Goal: Transaction & Acquisition: Purchase product/service

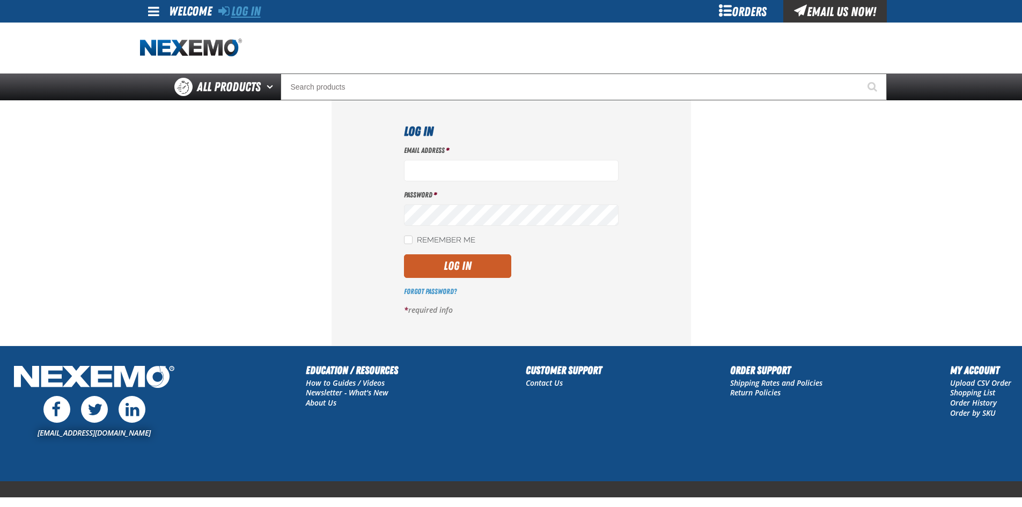
type input "ltucker03@vtaig.com"
click at [248, 13] on link "Log In" at bounding box center [239, 11] width 42 height 15
type input "ltucker03@vtaig.com"
click at [451, 261] on button "Log In" at bounding box center [457, 266] width 107 height 24
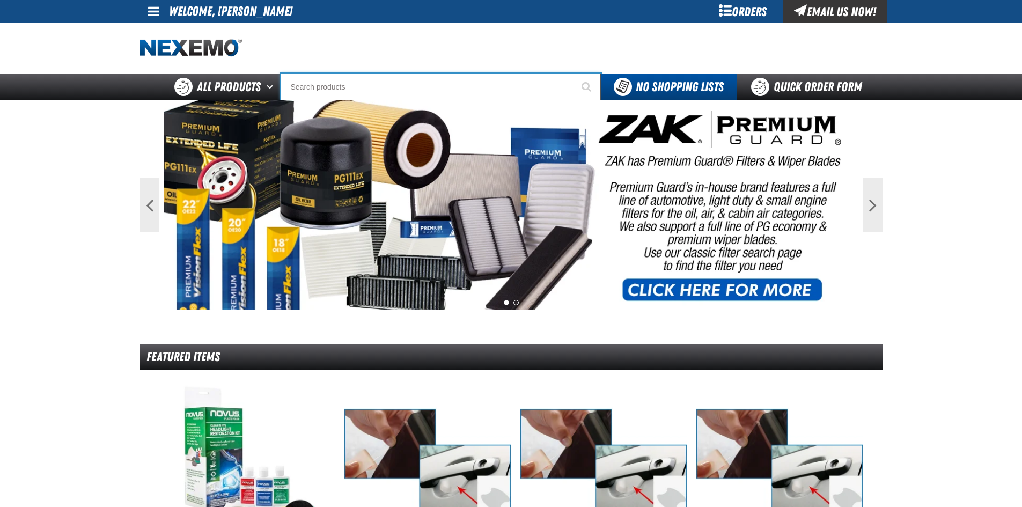
click at [412, 89] on input "Search" at bounding box center [441, 87] width 320 height 27
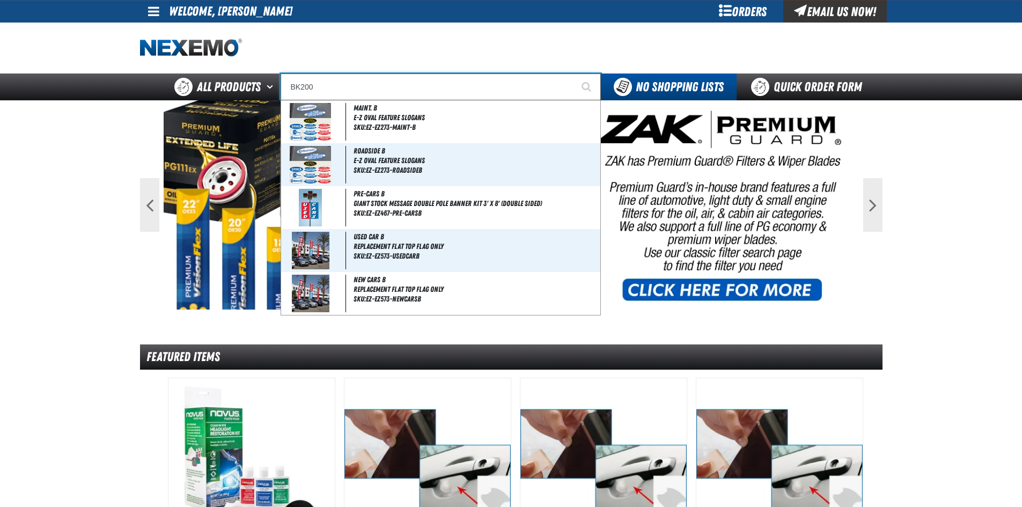
type input "BK200"
click at [574, 74] on button "Start Searching" at bounding box center [587, 87] width 27 height 27
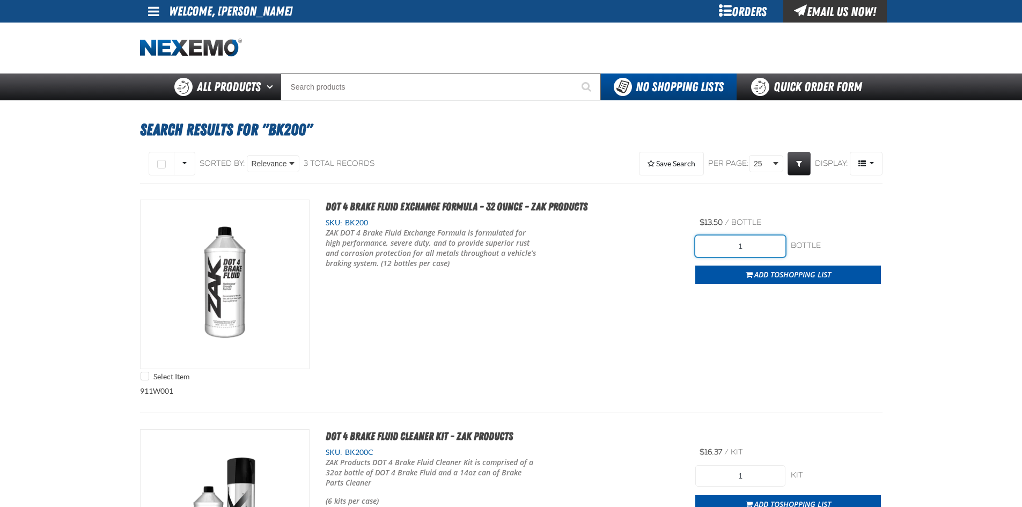
drag, startPoint x: 757, startPoint y: 246, endPoint x: 725, endPoint y: 243, distance: 32.3
click at [727, 243] on input "1" at bounding box center [740, 246] width 90 height 21
type input "48"
click at [780, 267] on button "Add to Shopping List" at bounding box center [788, 275] width 186 height 18
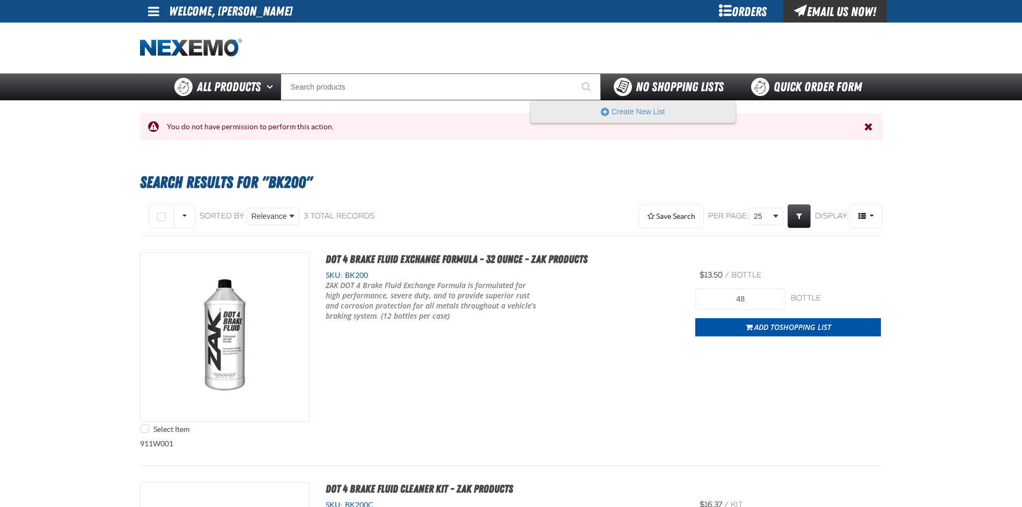
click at [687, 87] on span "No Shopping Lists" at bounding box center [680, 86] width 88 height 15
click at [670, 109] on button "Create New List" at bounding box center [633, 111] width 204 height 21
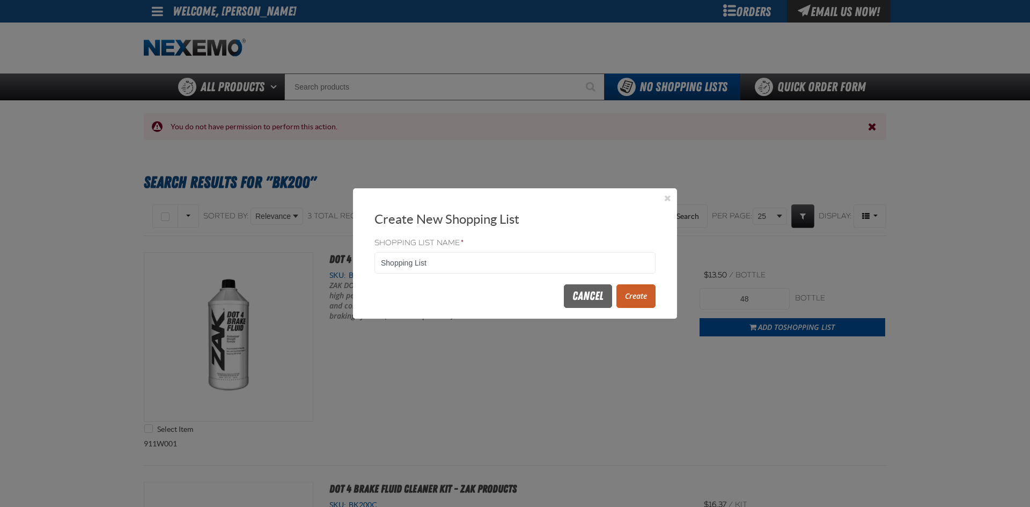
click at [631, 299] on button "Create" at bounding box center [635, 296] width 39 height 24
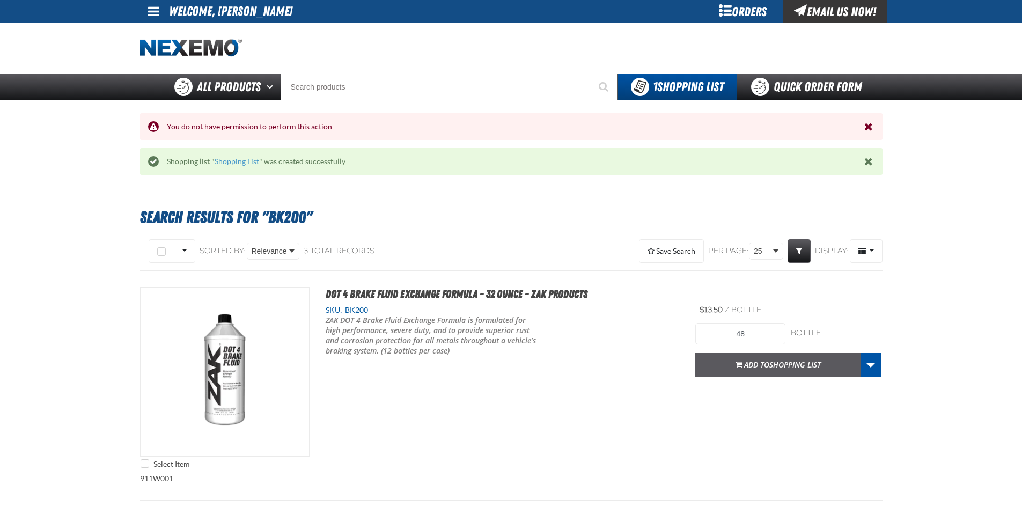
click at [777, 358] on button "Add to Shopping List" at bounding box center [778, 365] width 166 height 24
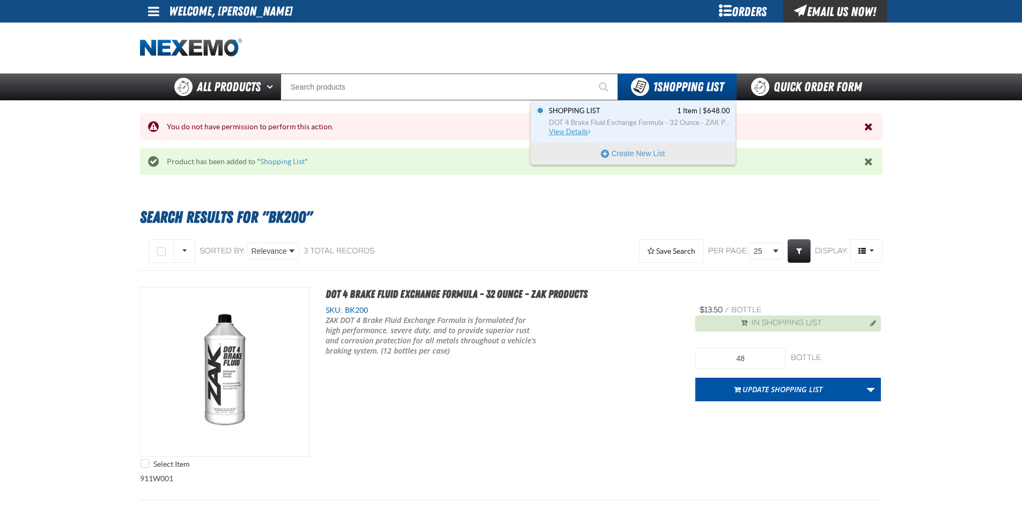
click at [657, 123] on span "DOT 4 Brake Fluid Exchange Formula - 32 Ounce - ZAK Products" at bounding box center [639, 123] width 181 height 10
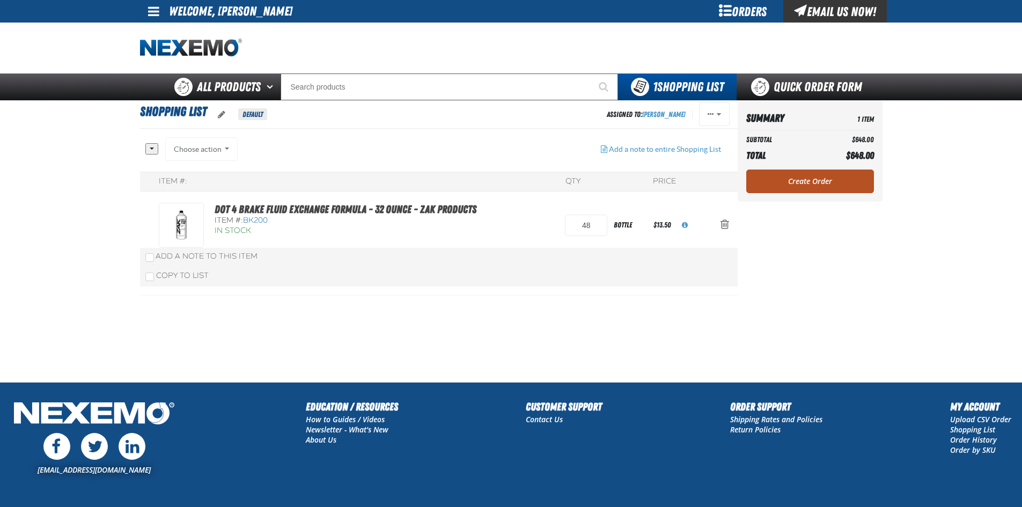
click at [835, 180] on link "Create Order" at bounding box center [810, 182] width 128 height 24
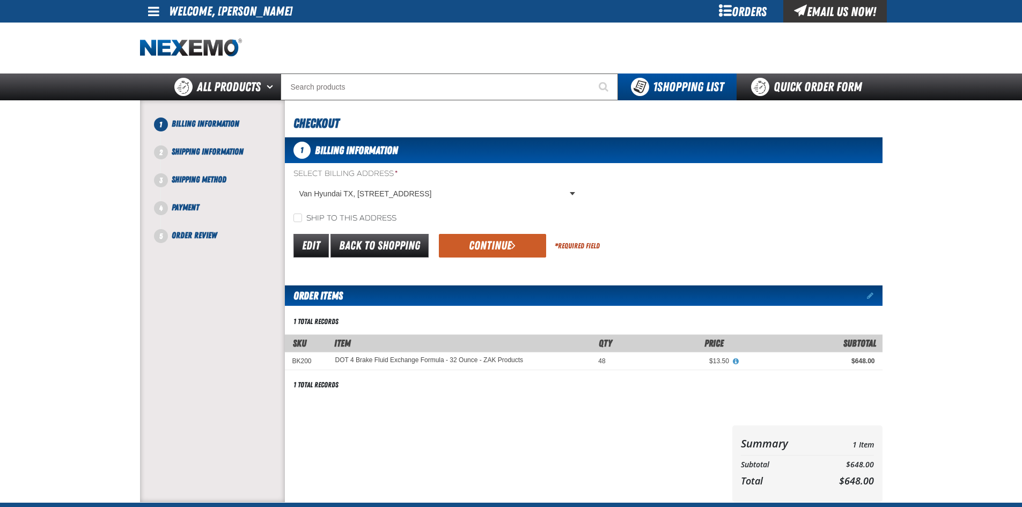
click at [291, 211] on div "Select Billing Address * Van Hyundai TX, [STREET_ADDRESS] Van Hyundai TX, [STRE…" at bounding box center [584, 195] width 598 height 55
click at [297, 214] on input "Ship to this address" at bounding box center [297, 218] width 9 height 9
checkbox input "true"
click at [468, 241] on button "Continue" at bounding box center [492, 246] width 107 height 24
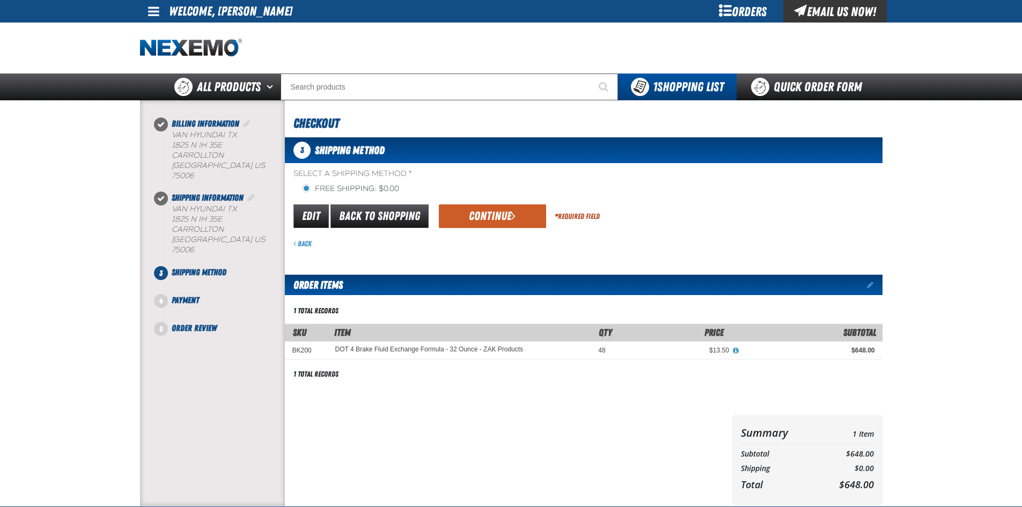
click at [466, 229] on div "Edit Back to Shopping Continue * Required Field" at bounding box center [584, 216] width 598 height 27
click at [468, 222] on button "Continue" at bounding box center [492, 216] width 107 height 24
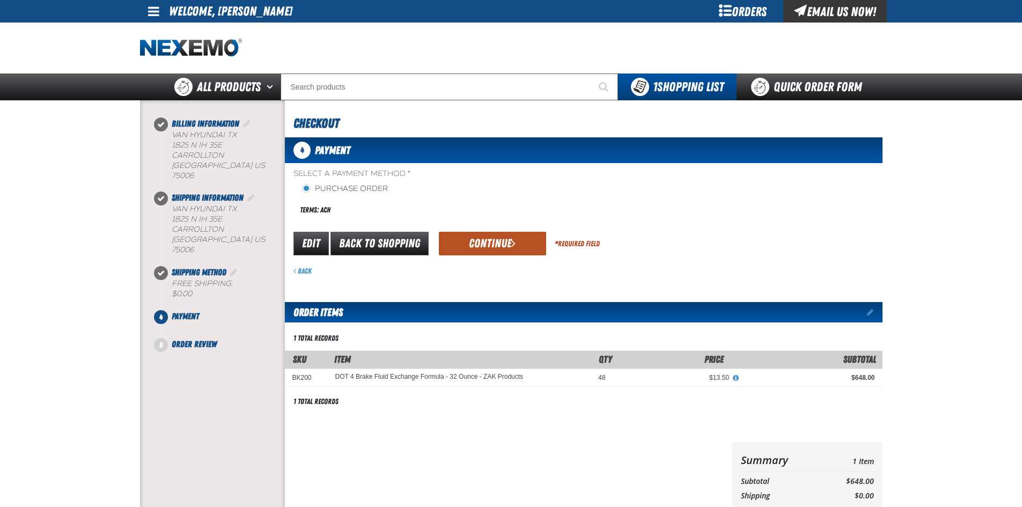
click at [467, 239] on button "Continue" at bounding box center [492, 244] width 107 height 24
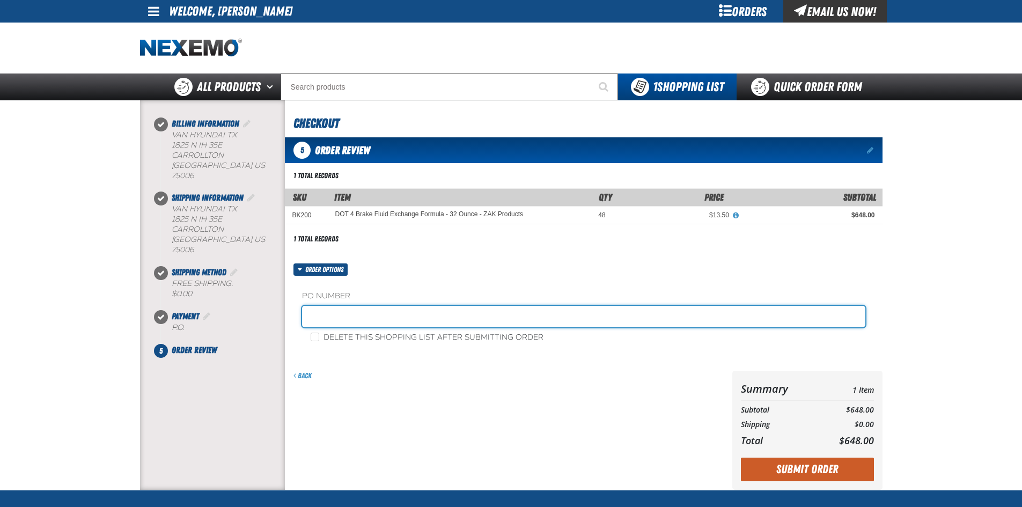
click at [349, 309] on input "text" at bounding box center [583, 316] width 563 height 21
type input "87759-1"
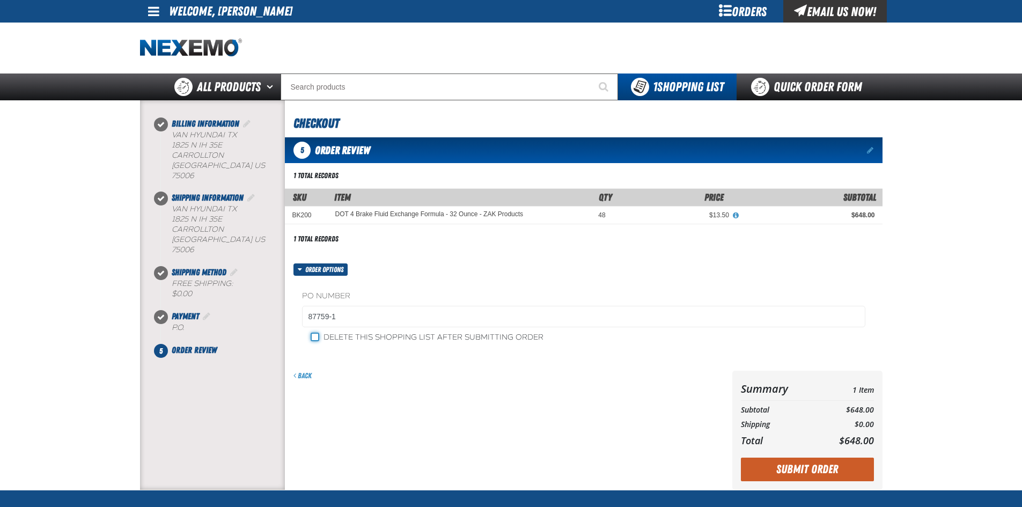
click at [312, 336] on input "Delete this shopping list after submitting order" at bounding box center [315, 337] width 9 height 9
checkbox input "true"
click at [446, 385] on div "Back" at bounding box center [506, 430] width 443 height 119
click at [849, 471] on button "Submit Order" at bounding box center [807, 470] width 133 height 24
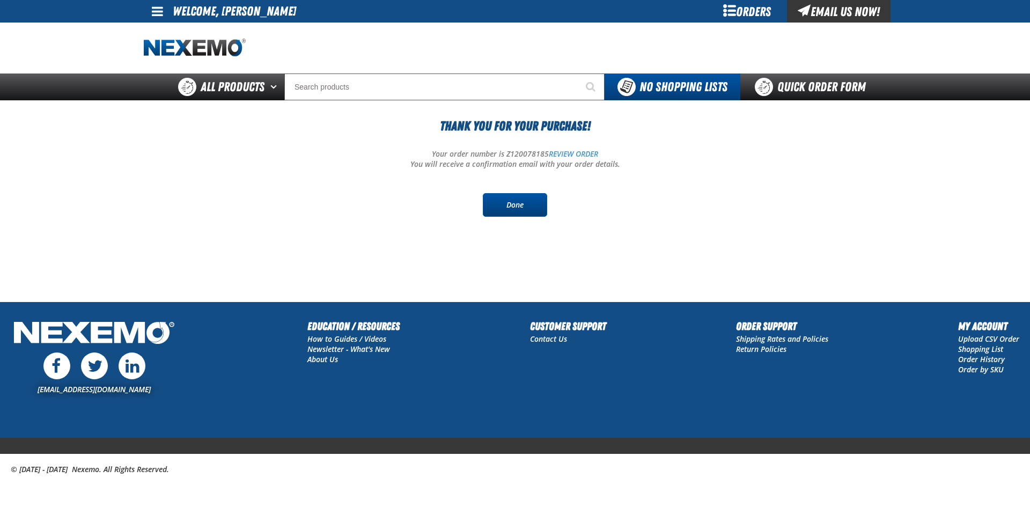
click at [524, 203] on link "Done" at bounding box center [515, 205] width 64 height 24
